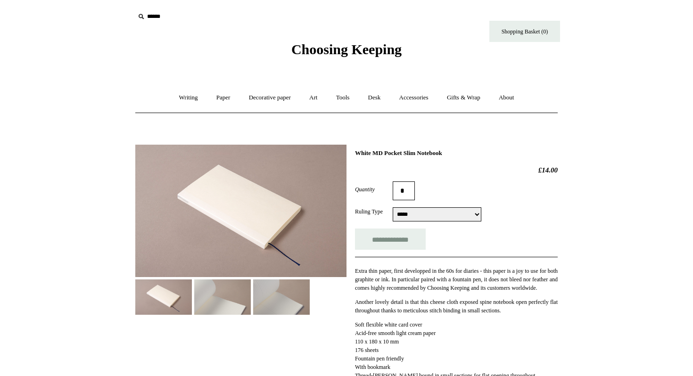
click at [177, 297] on img at bounding box center [163, 296] width 57 height 35
click at [202, 298] on img at bounding box center [222, 296] width 57 height 35
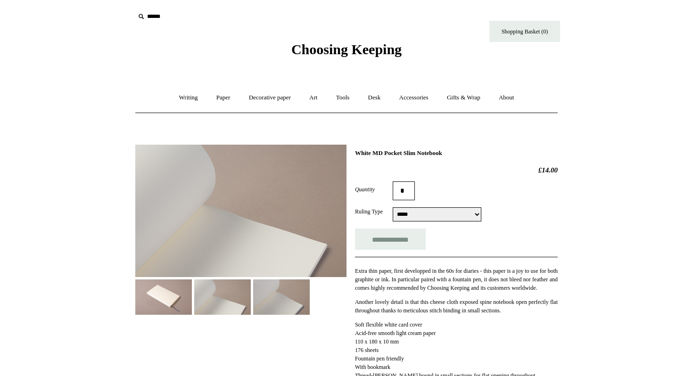
click at [254, 304] on img at bounding box center [281, 296] width 57 height 35
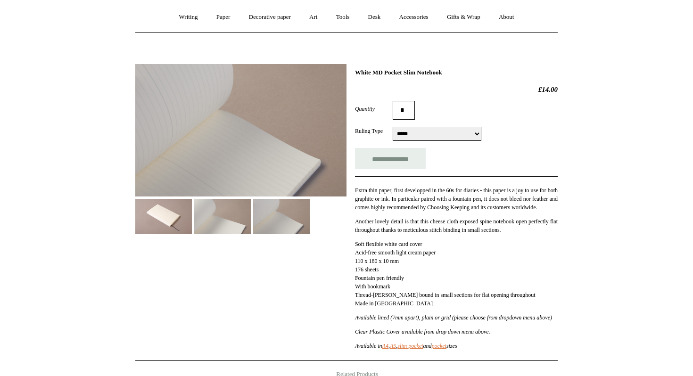
scroll to position [82, 0]
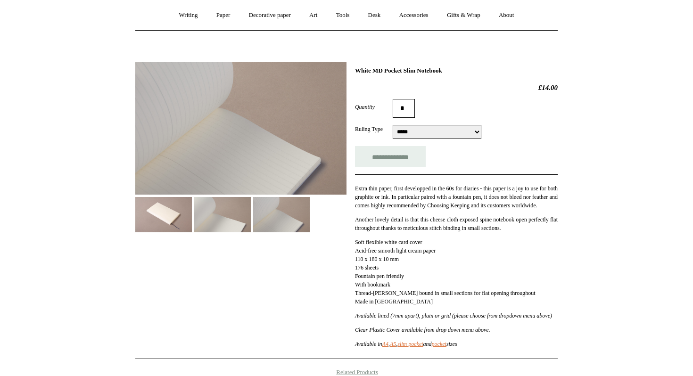
click at [155, 222] on img at bounding box center [163, 214] width 57 height 35
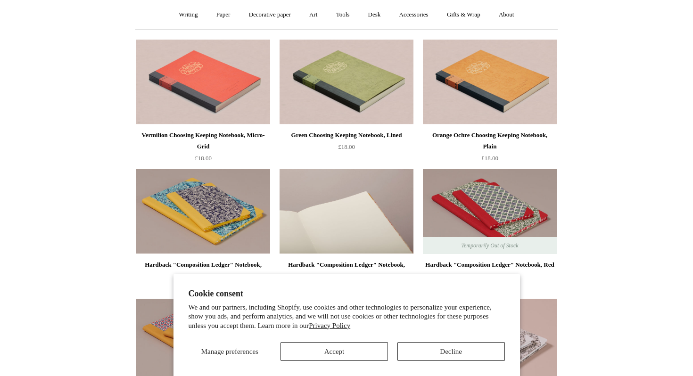
scroll to position [83, 0]
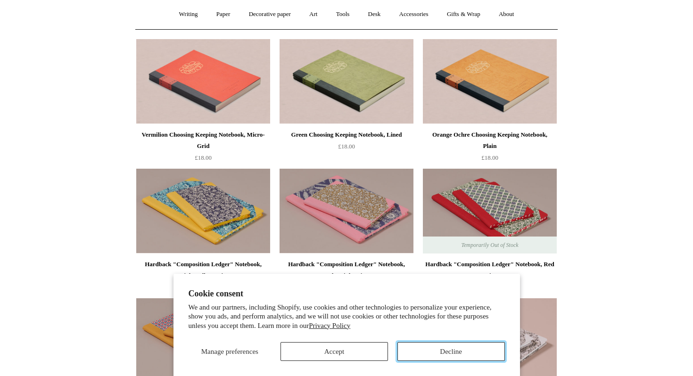
click at [443, 349] on button "Decline" at bounding box center [450, 351] width 107 height 19
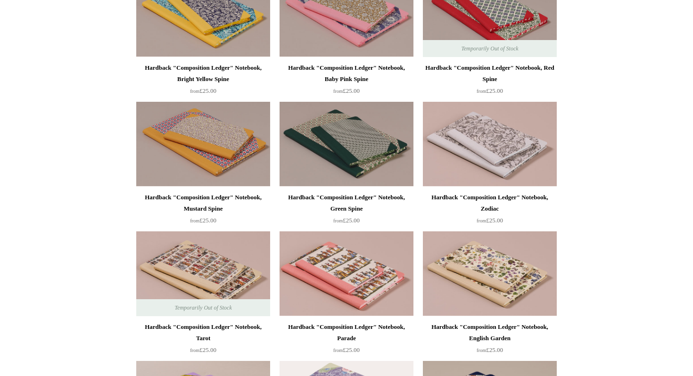
scroll to position [260, 0]
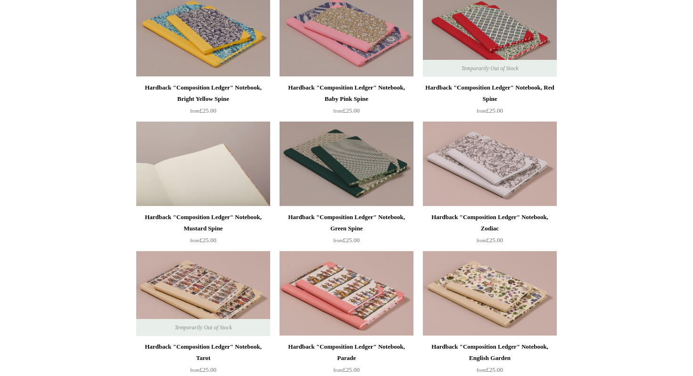
click at [207, 174] on img at bounding box center [203, 164] width 134 height 85
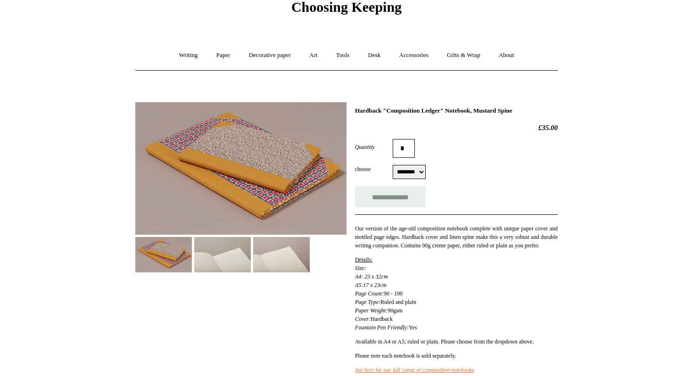
scroll to position [43, 0]
